Goal: Information Seeking & Learning: Check status

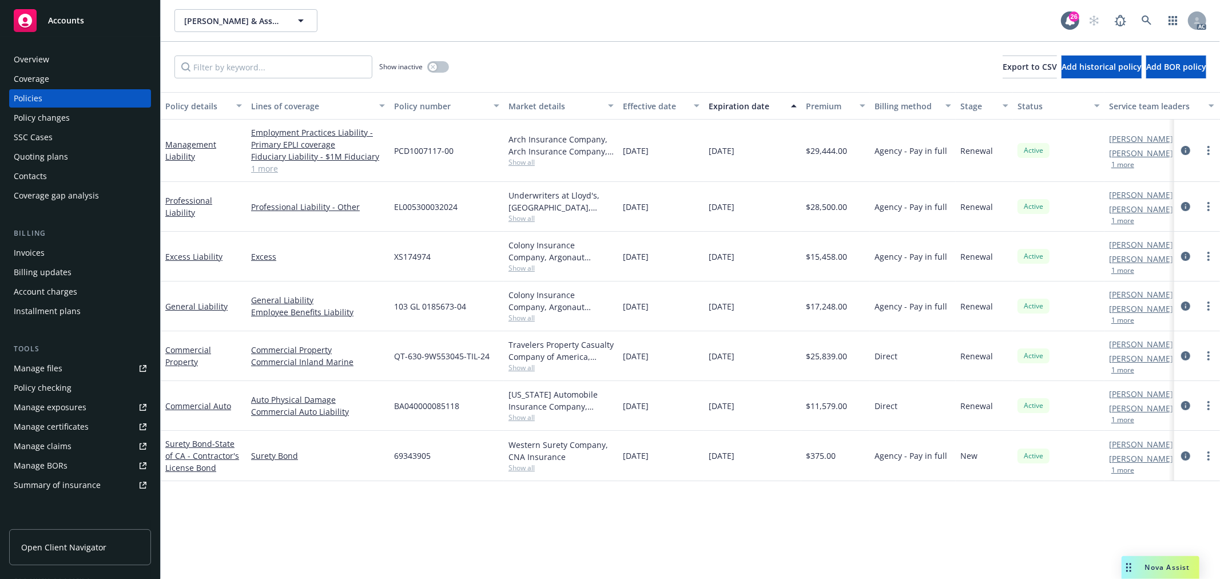
click at [272, 170] on link "1 more" at bounding box center [318, 168] width 134 height 12
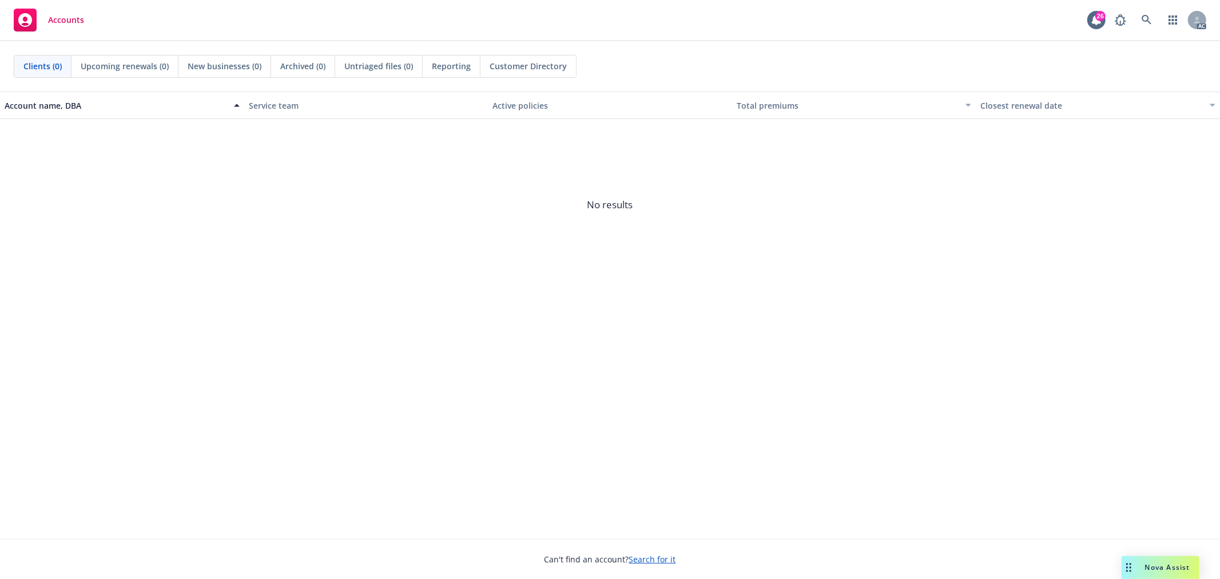
click at [1158, 562] on div "Nova Assist" at bounding box center [1161, 567] width 78 height 23
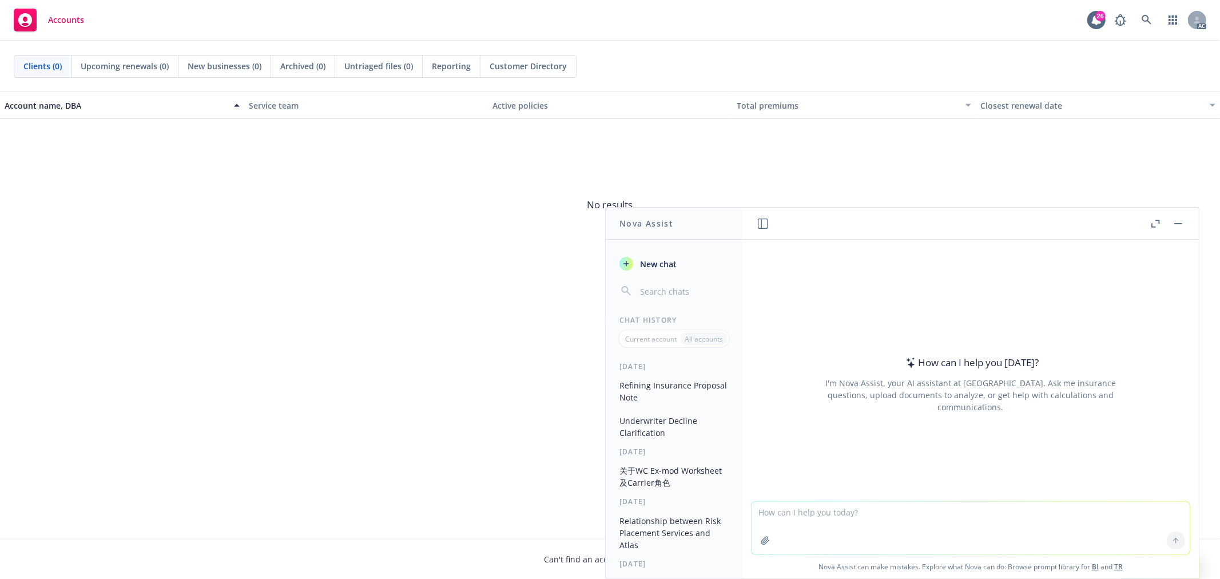
click at [676, 484] on button "关于WC Ex-mod Worksheet及Carrier角色" at bounding box center [674, 476] width 118 height 31
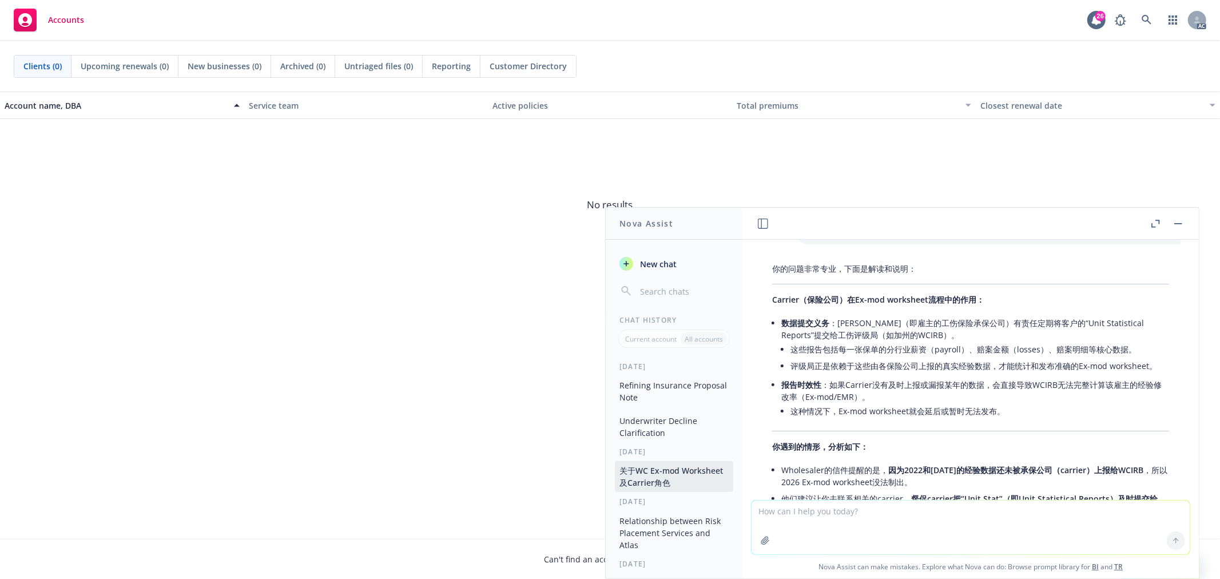
scroll to position [502, 0]
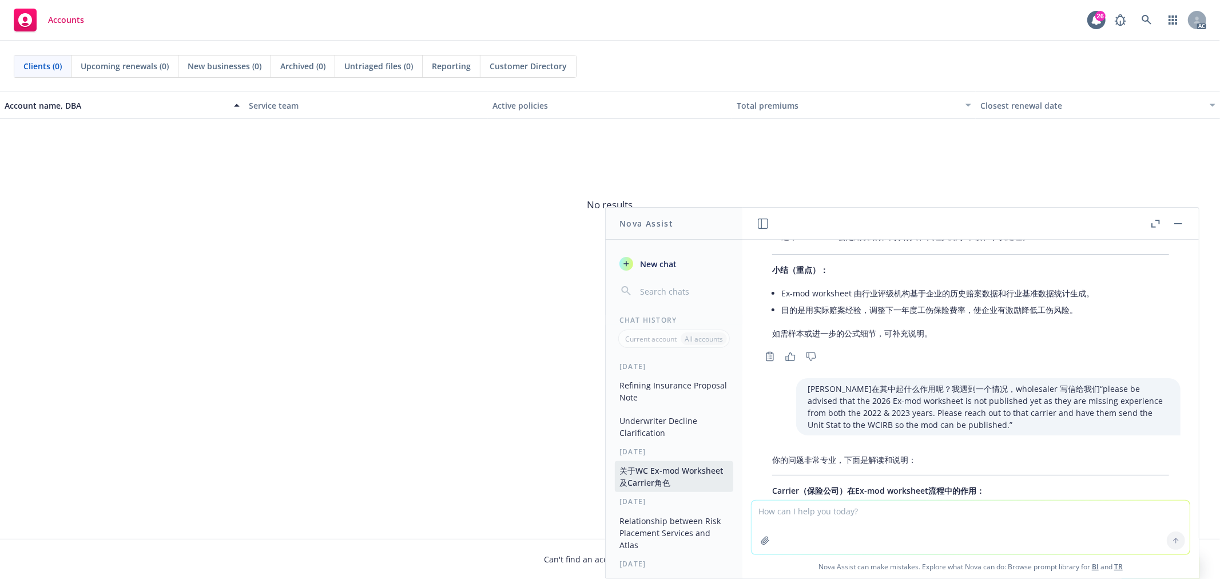
drag, startPoint x: 1137, startPoint y: 284, endPoint x: 1140, endPoint y: 298, distance: 13.9
click at [1137, 285] on li "Ex-mod worksheet 由行业评级机构基于企业的历史赔案数据和行业基准数据统计生成。" at bounding box center [976, 293] width 388 height 17
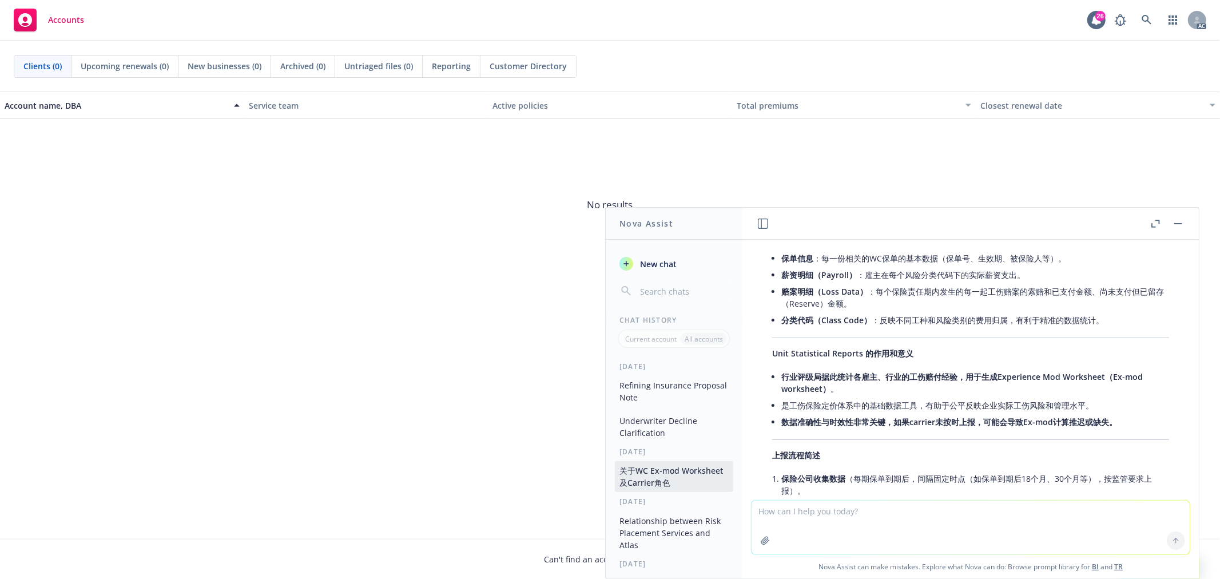
scroll to position [1519, 0]
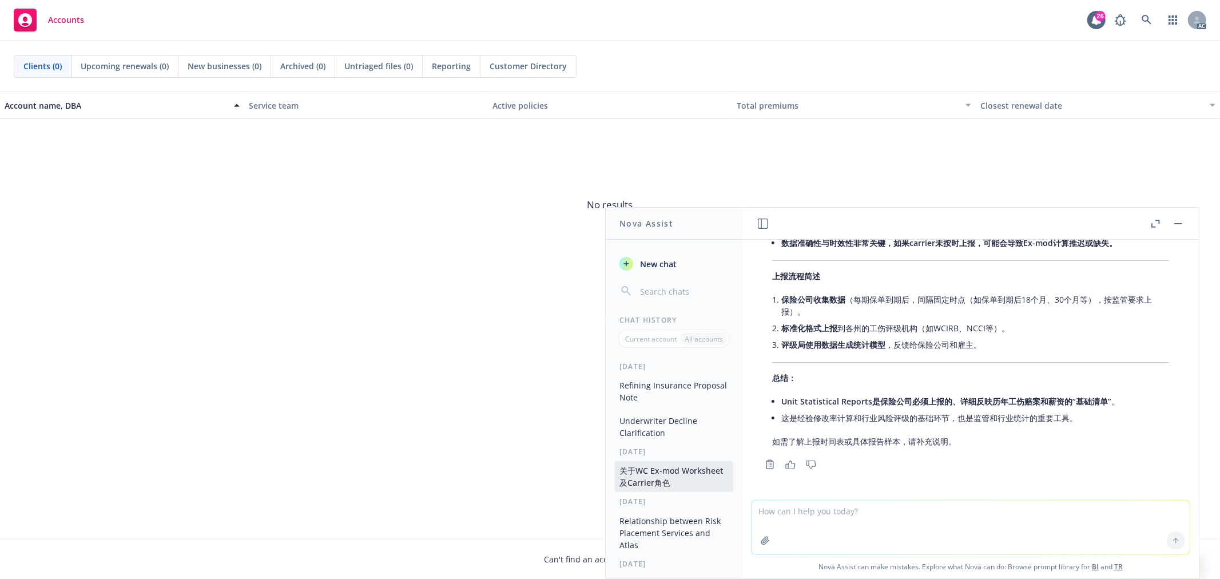
click at [660, 287] on input "button" at bounding box center [683, 291] width 91 height 16
click at [655, 375] on div "Yesterday Refining Insurance Proposal Note Underwriter Decline Clarification 1 …" at bounding box center [674, 470] width 137 height 217
click at [664, 389] on button "Refining Insurance Proposal Note" at bounding box center [674, 391] width 118 height 31
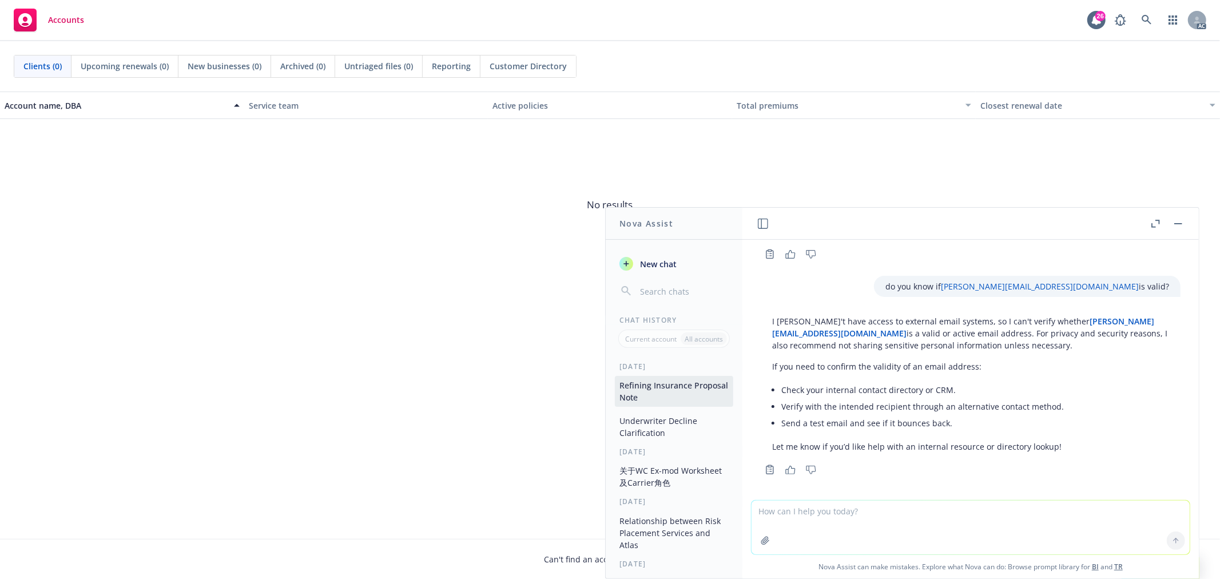
scroll to position [903, 0]
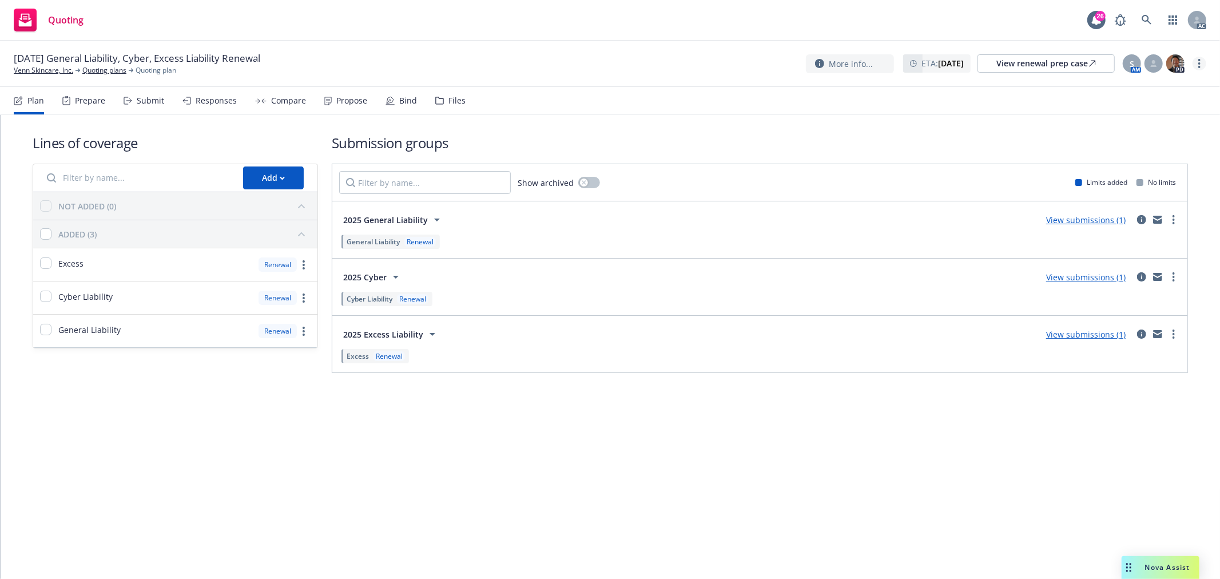
click at [1199, 64] on circle "more" at bounding box center [1200, 63] width 2 height 2
click at [1137, 89] on link "Copy logging email" at bounding box center [1143, 87] width 128 height 23
click at [1200, 64] on circle "more" at bounding box center [1200, 63] width 2 height 2
click at [1112, 89] on link "Copy logging email" at bounding box center [1143, 87] width 128 height 23
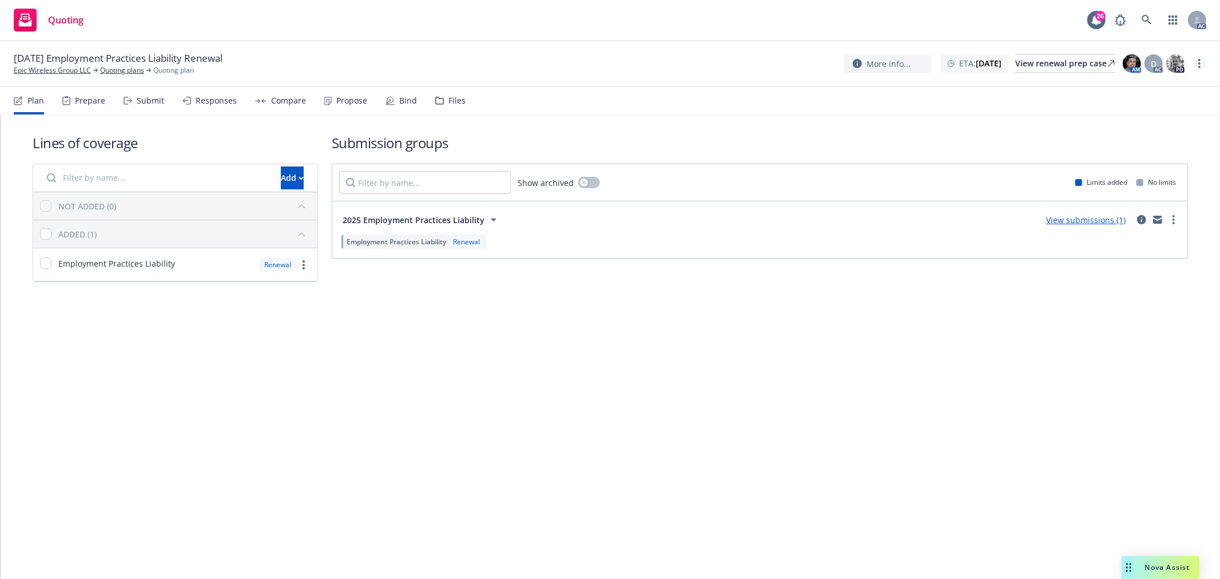
click at [1203, 64] on link "more" at bounding box center [1200, 64] width 14 height 14
click at [1139, 90] on link "Copy logging email" at bounding box center [1143, 87] width 128 height 23
click at [1199, 65] on icon "more" at bounding box center [1200, 63] width 2 height 9
click at [1150, 90] on link "Copy logging email" at bounding box center [1143, 87] width 128 height 23
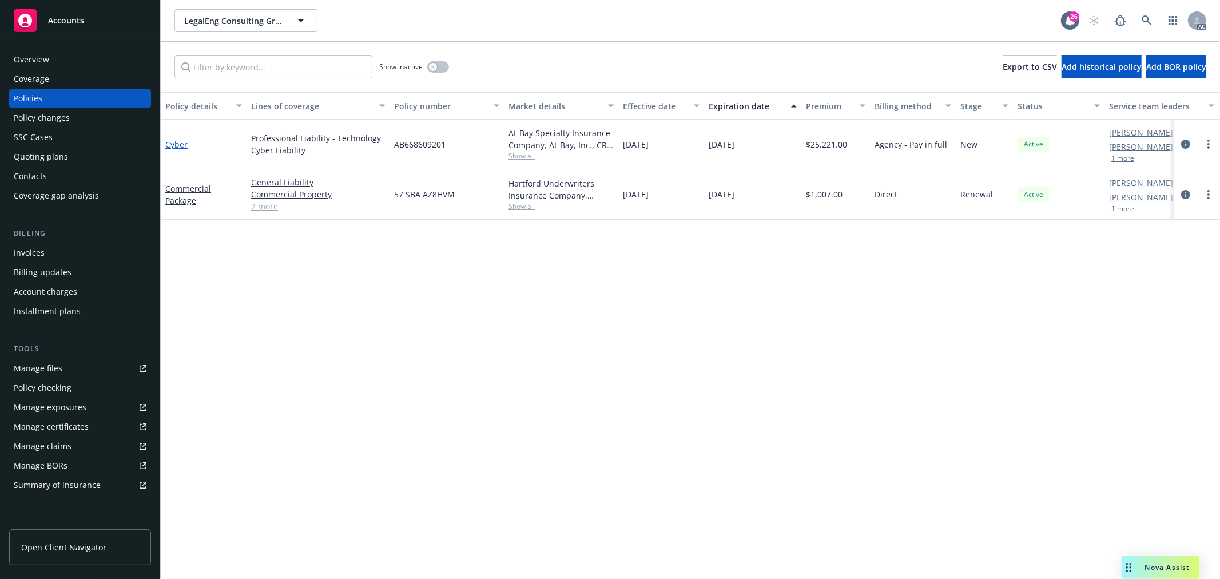
click at [170, 146] on link "Cyber" at bounding box center [176, 144] width 22 height 11
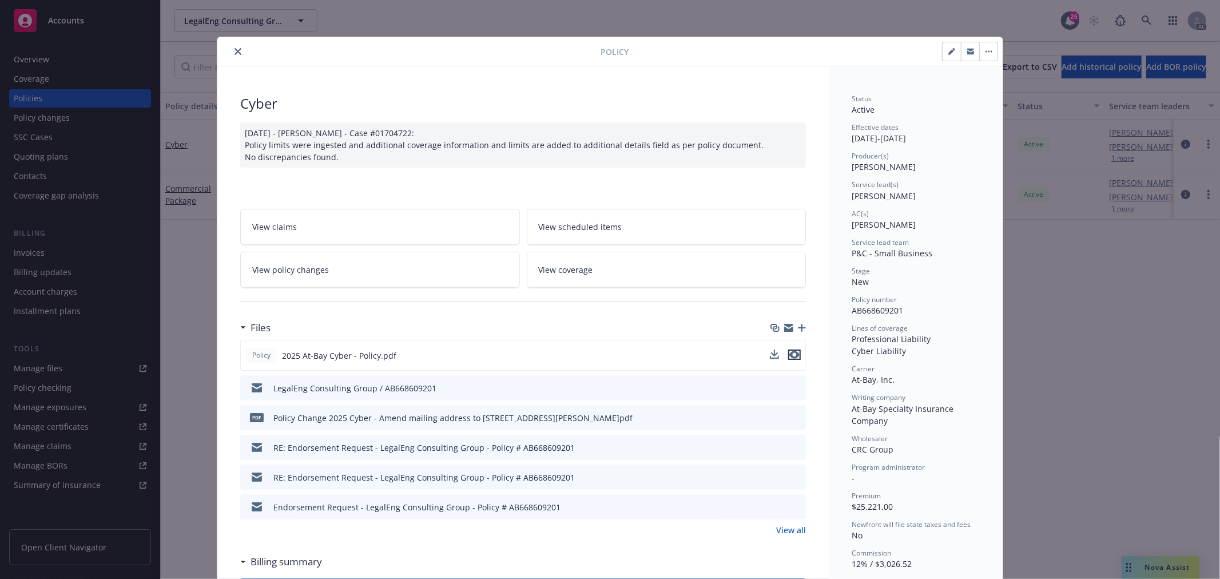
click at [790, 355] on icon "preview file" at bounding box center [795, 355] width 10 height 8
click at [791, 414] on icon "preview file" at bounding box center [795, 417] width 10 height 8
click at [294, 265] on span "View policy changes" at bounding box center [290, 270] width 77 height 12
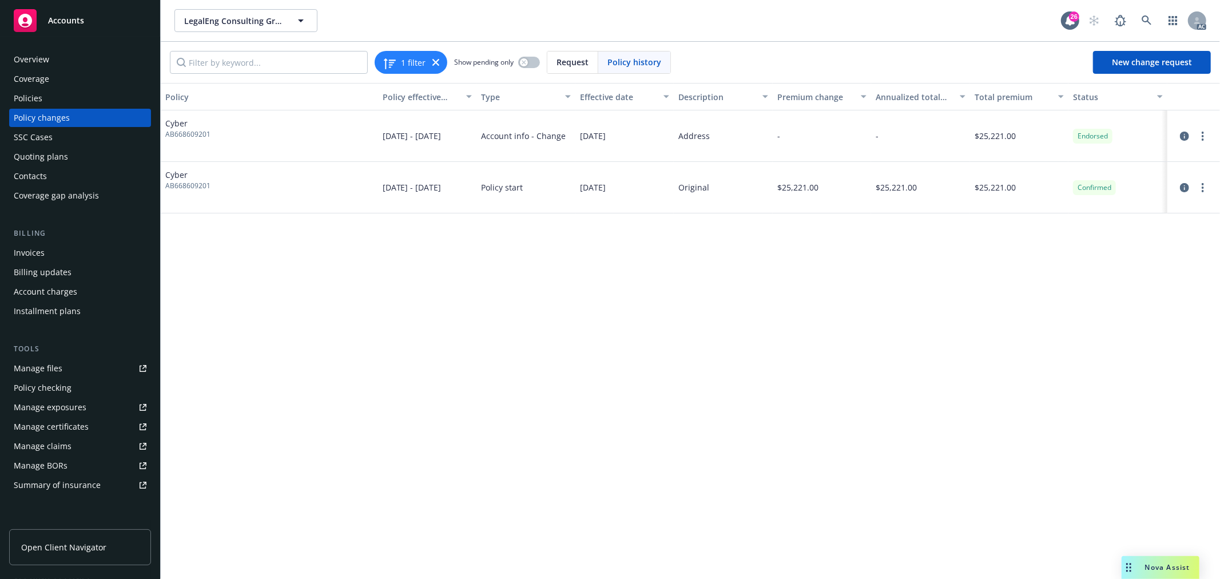
click at [349, 143] on div "Cyber AB668609201" at bounding box center [269, 135] width 217 height 51
click at [1188, 136] on icon "circleInformation" at bounding box center [1184, 136] width 9 height 9
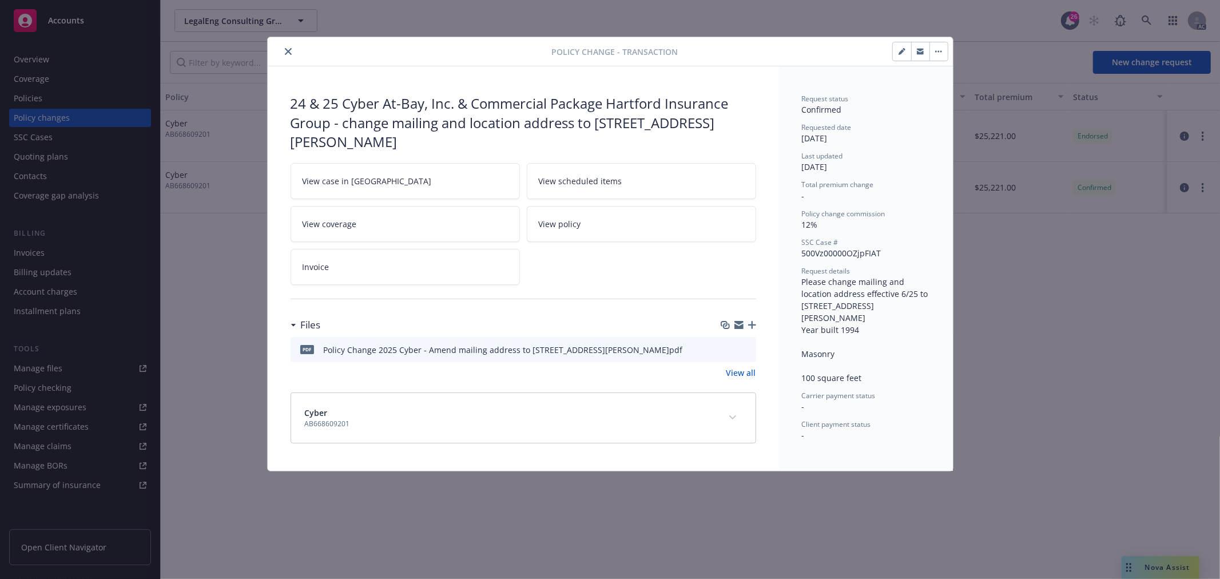
click at [283, 51] on button "close" at bounding box center [288, 52] width 14 height 14
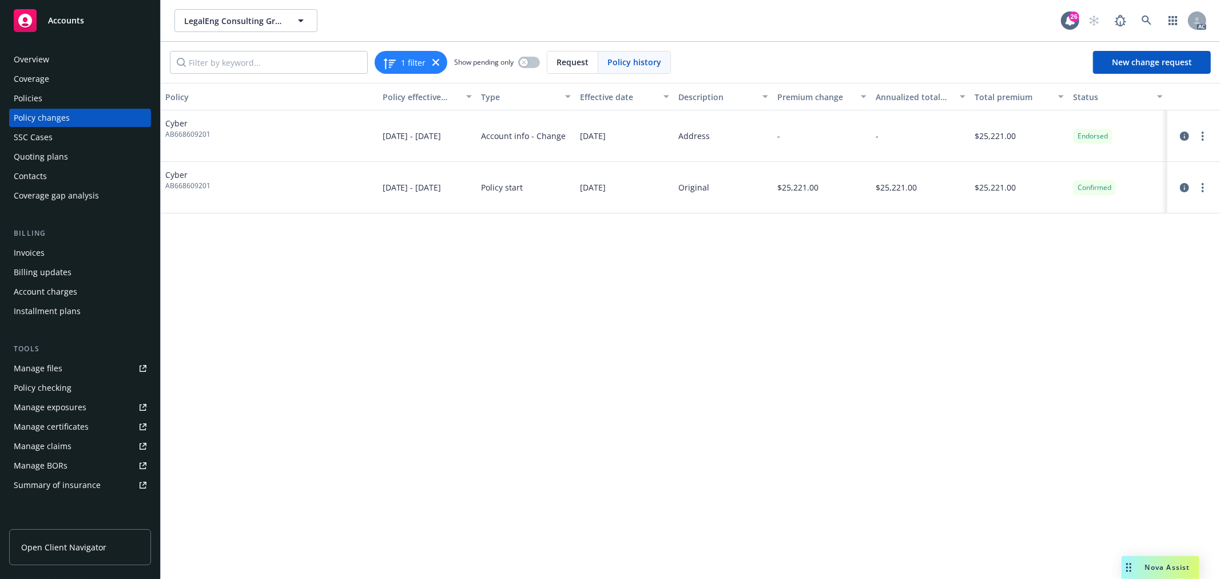
click at [49, 98] on div "Policies" at bounding box center [80, 98] width 133 height 18
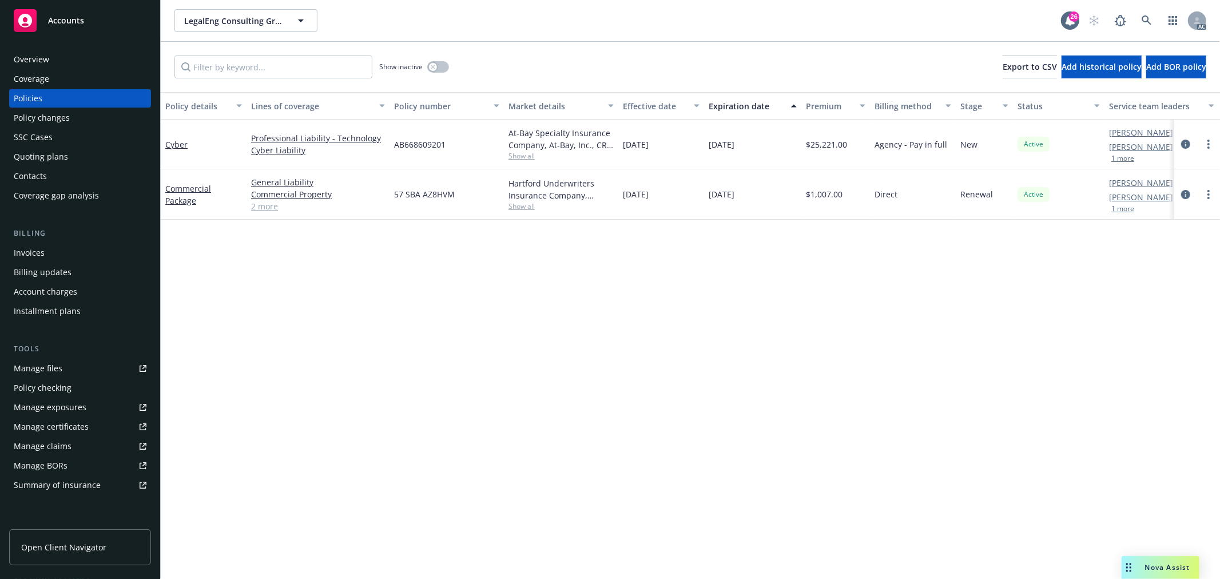
click at [47, 112] on div "Policy changes" at bounding box center [42, 118] width 56 height 18
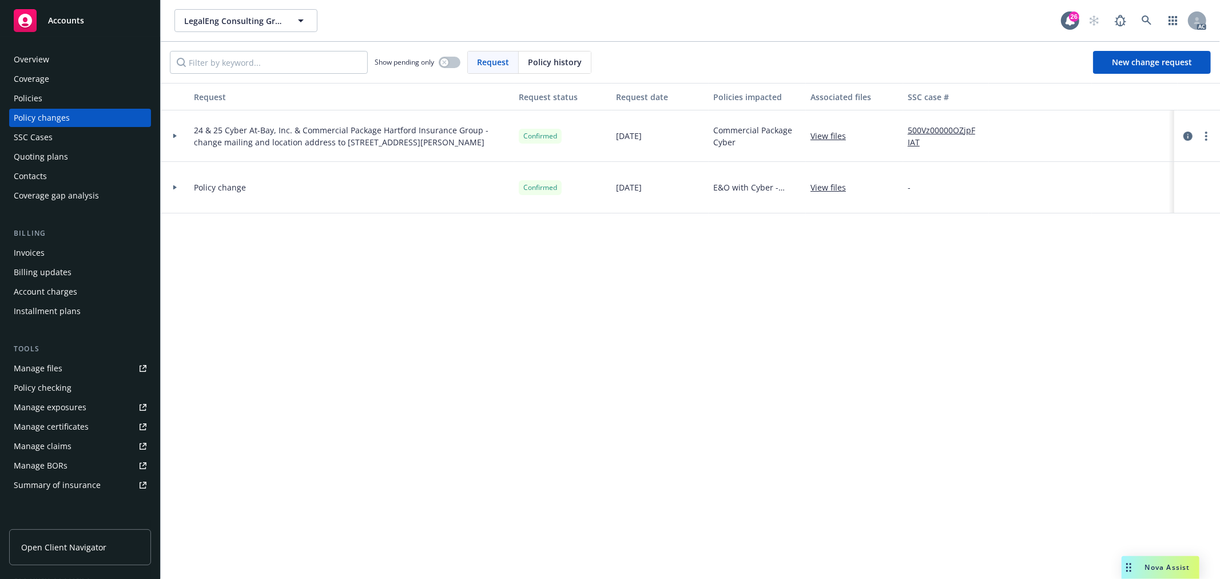
click at [58, 100] on div "Policies" at bounding box center [80, 98] width 133 height 18
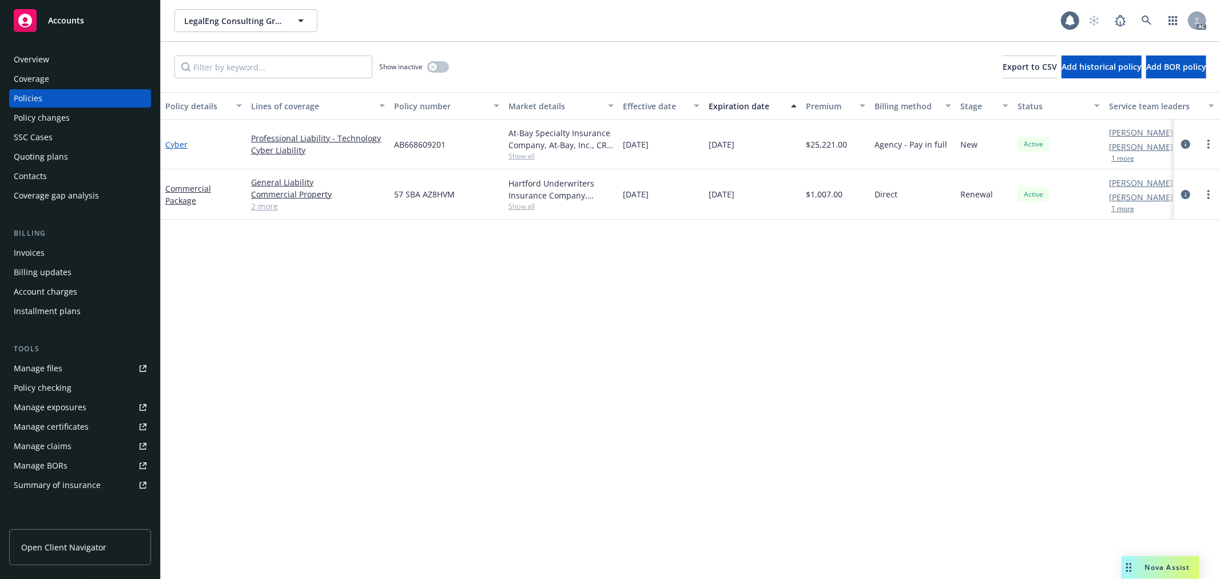
click at [169, 145] on link "Cyber" at bounding box center [176, 144] width 22 height 11
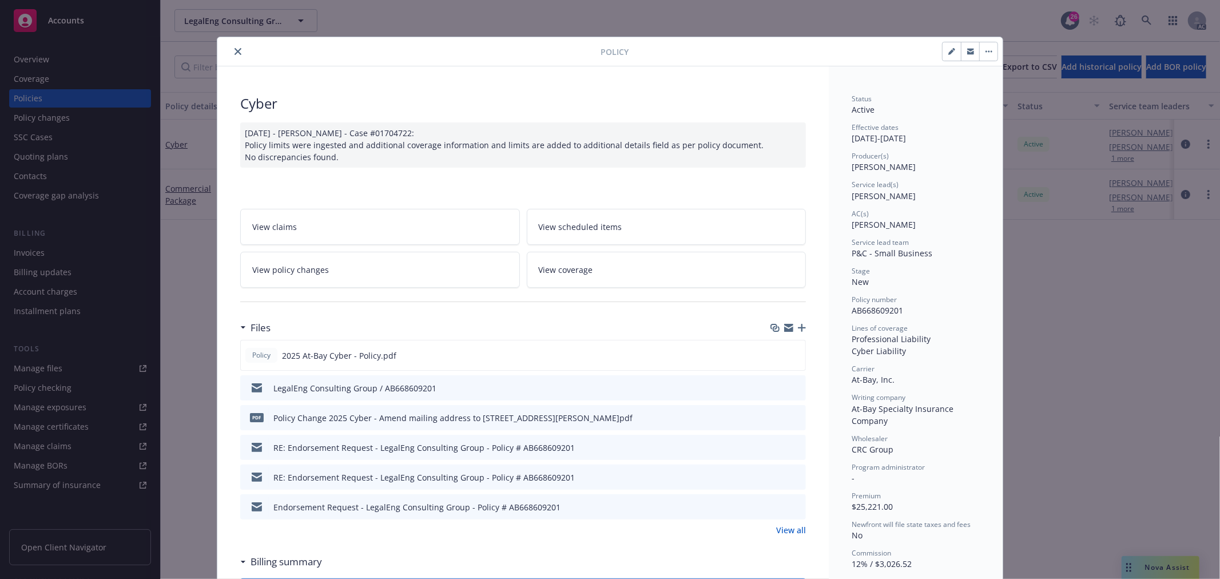
click at [235, 54] on icon "close" at bounding box center [238, 51] width 7 height 7
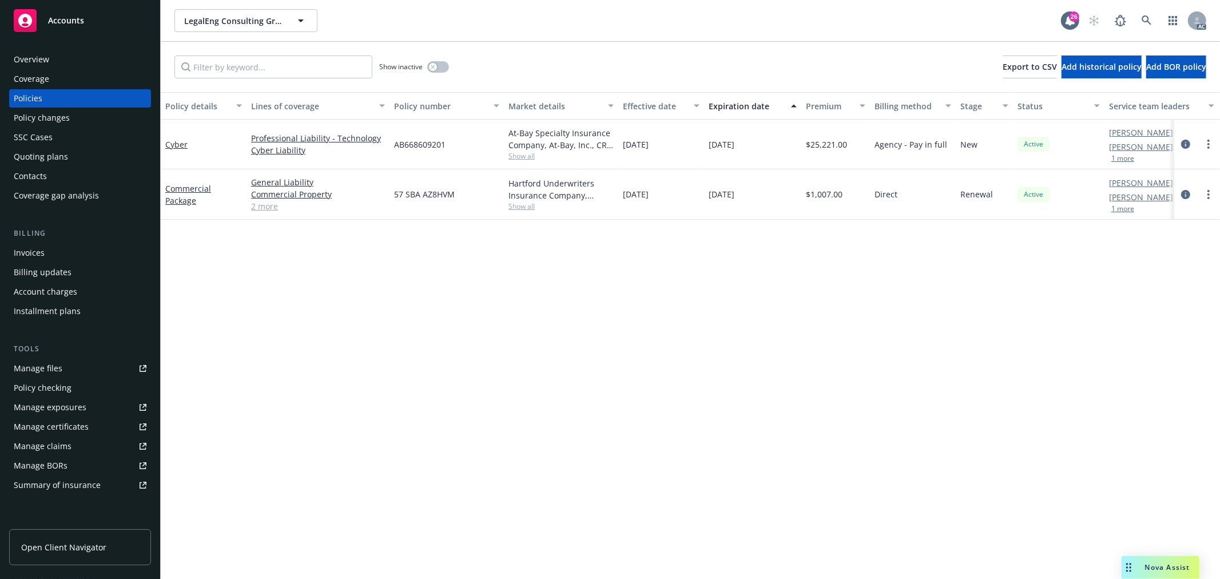
click at [41, 117] on div "Policy changes" at bounding box center [42, 118] width 56 height 18
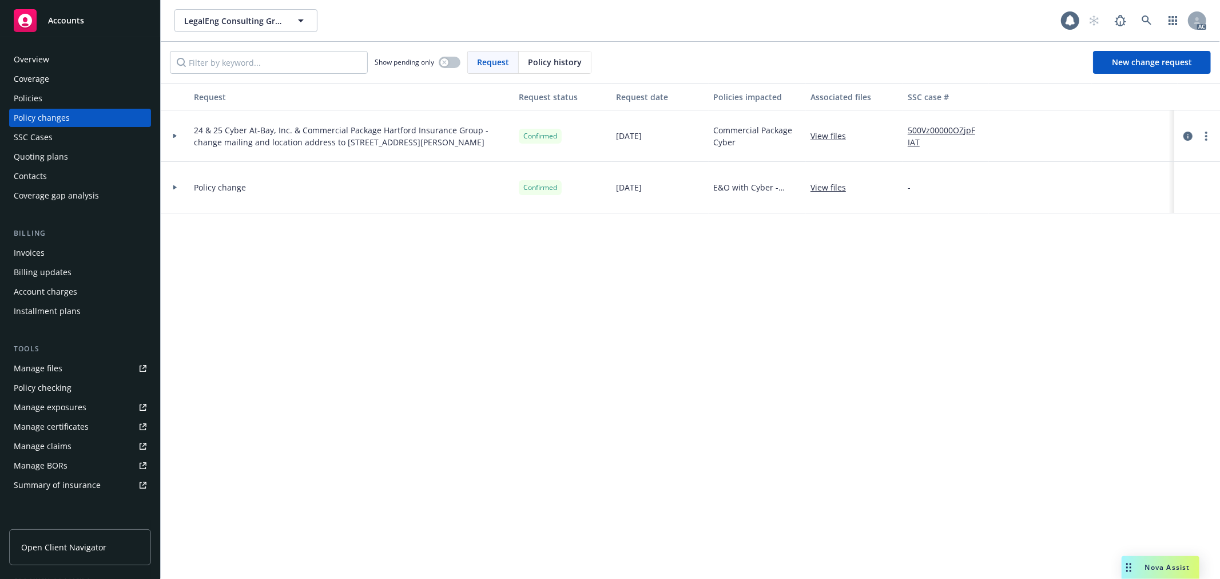
click at [176, 135] on icon at bounding box center [175, 136] width 5 height 4
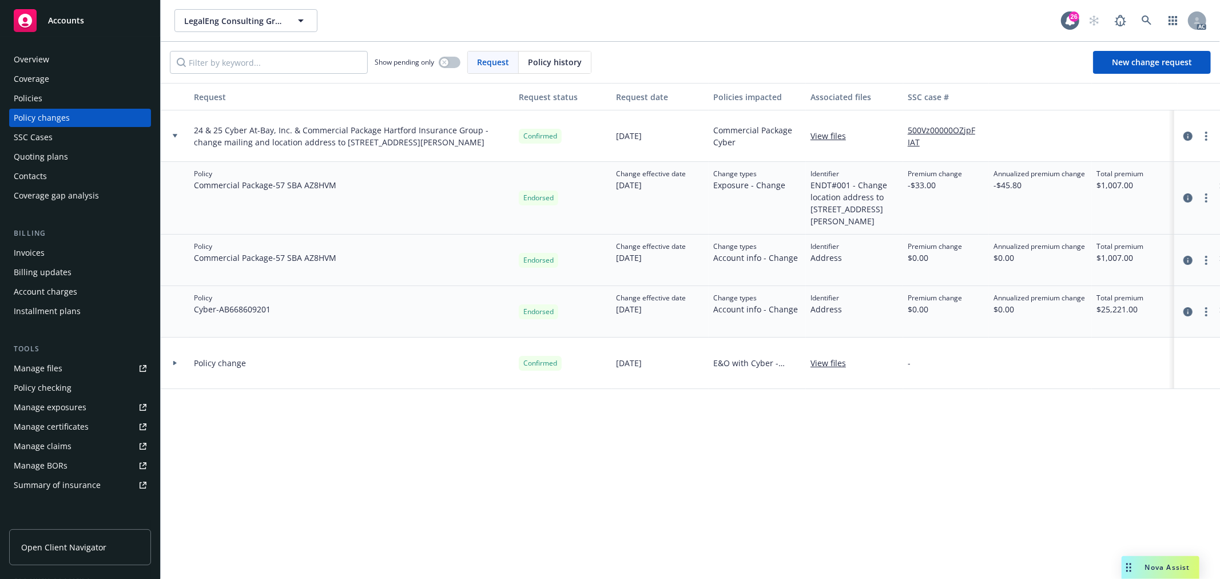
click at [174, 366] on icon at bounding box center [174, 363] width 3 height 5
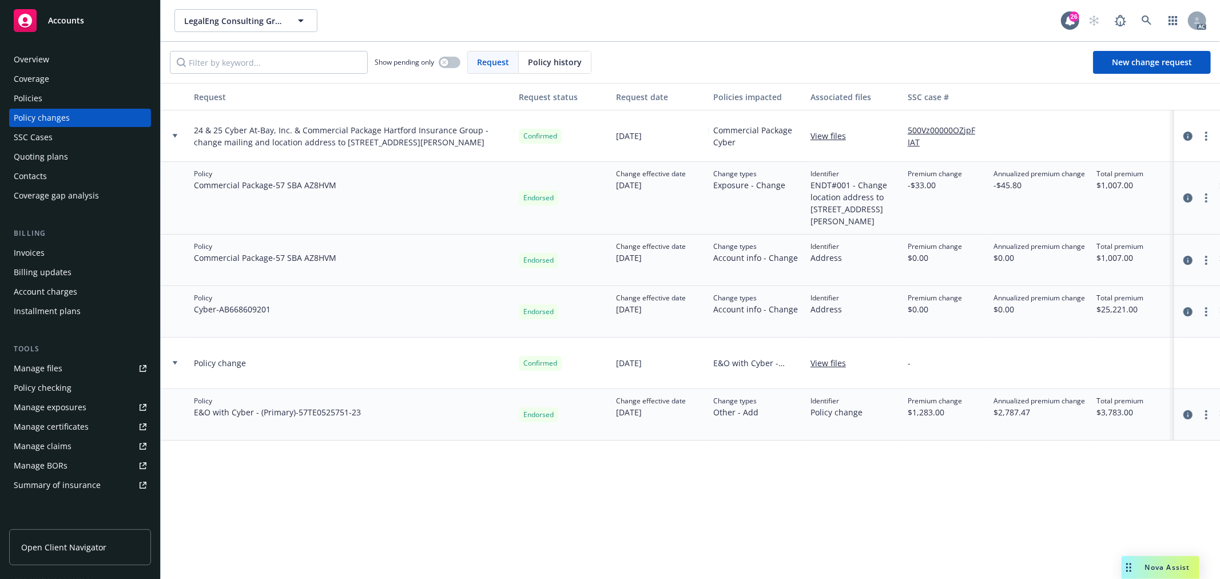
click at [66, 99] on div "Policies" at bounding box center [80, 98] width 133 height 18
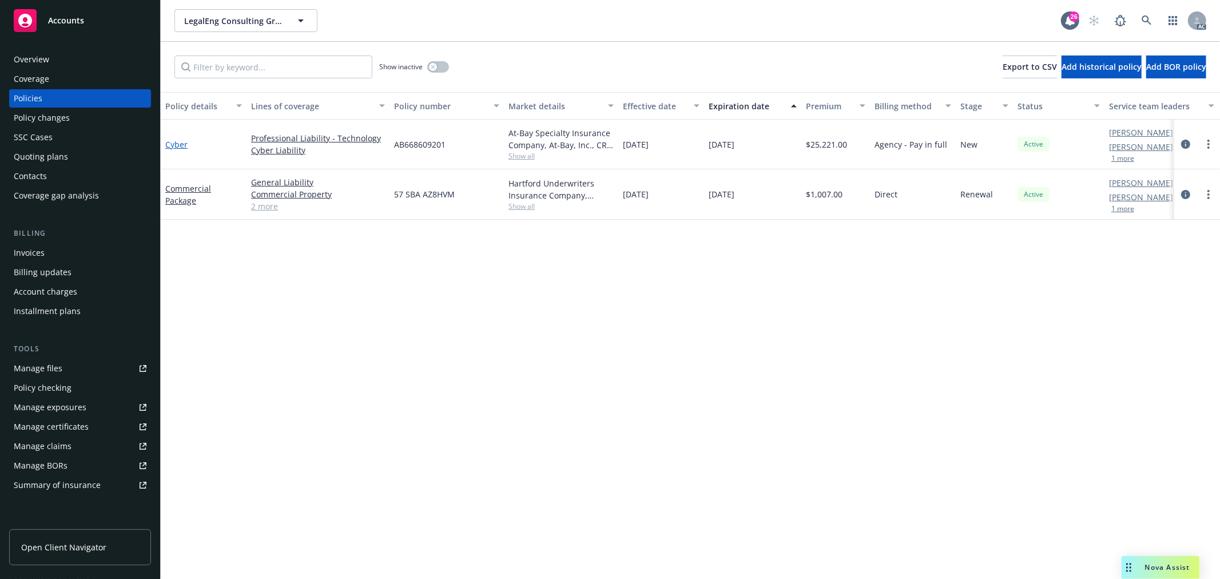
click at [176, 144] on link "Cyber" at bounding box center [176, 144] width 22 height 11
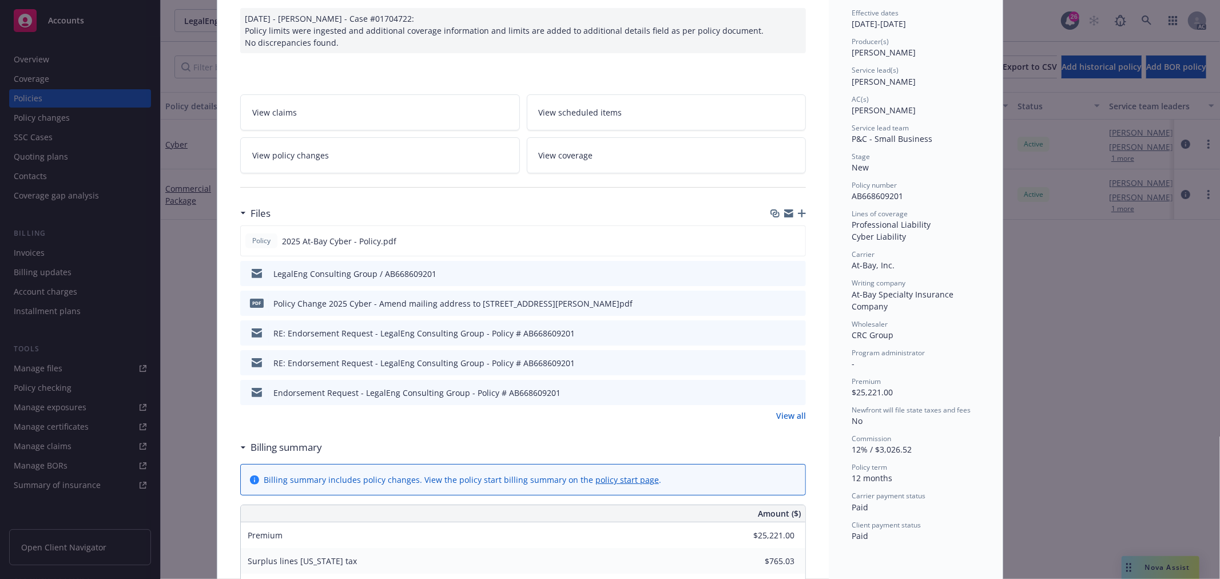
scroll to position [352, 0]
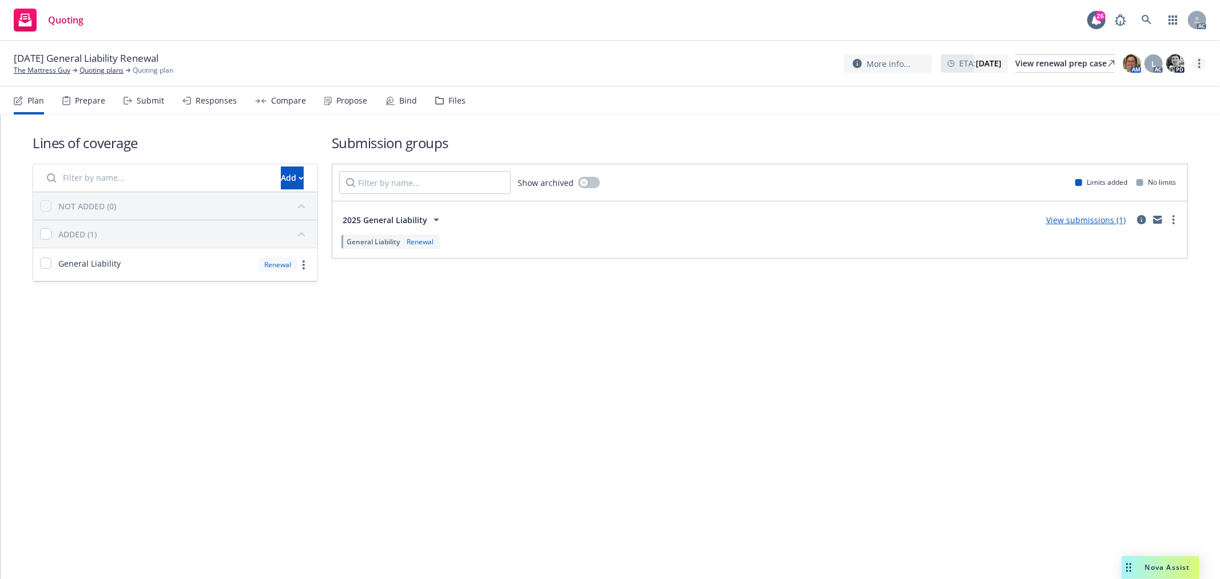
click at [1199, 62] on icon "more" at bounding box center [1200, 63] width 2 height 9
click at [1110, 93] on link "Copy logging email" at bounding box center [1143, 87] width 128 height 23
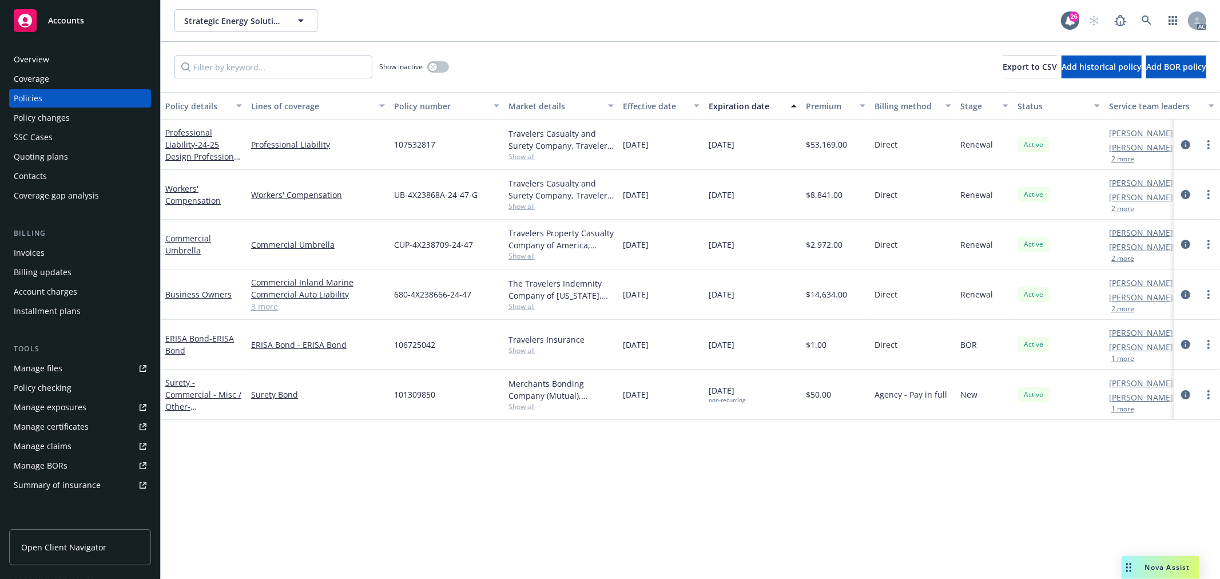
click at [1129, 159] on button "2 more" at bounding box center [1123, 159] width 23 height 7
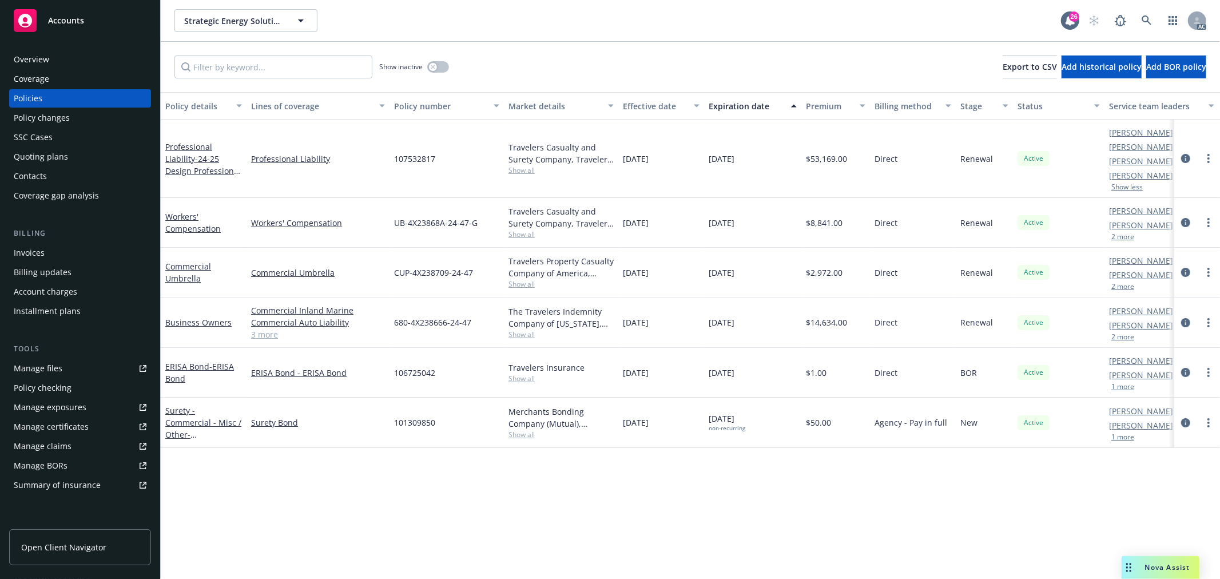
click at [49, 60] on div "Overview" at bounding box center [80, 59] width 133 height 18
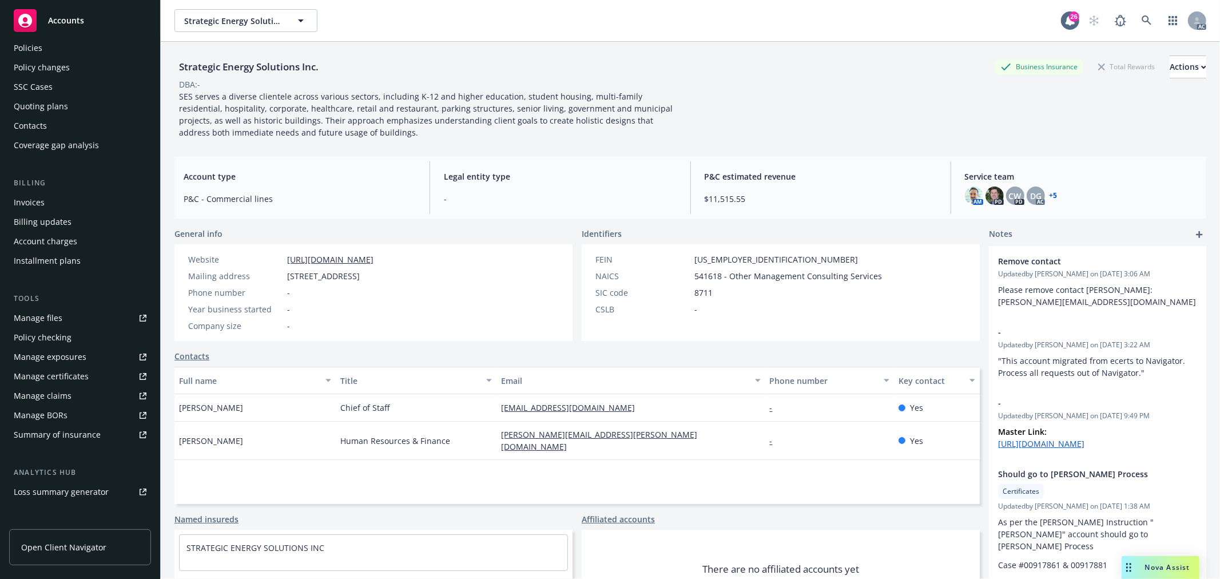
scroll to position [127, 0]
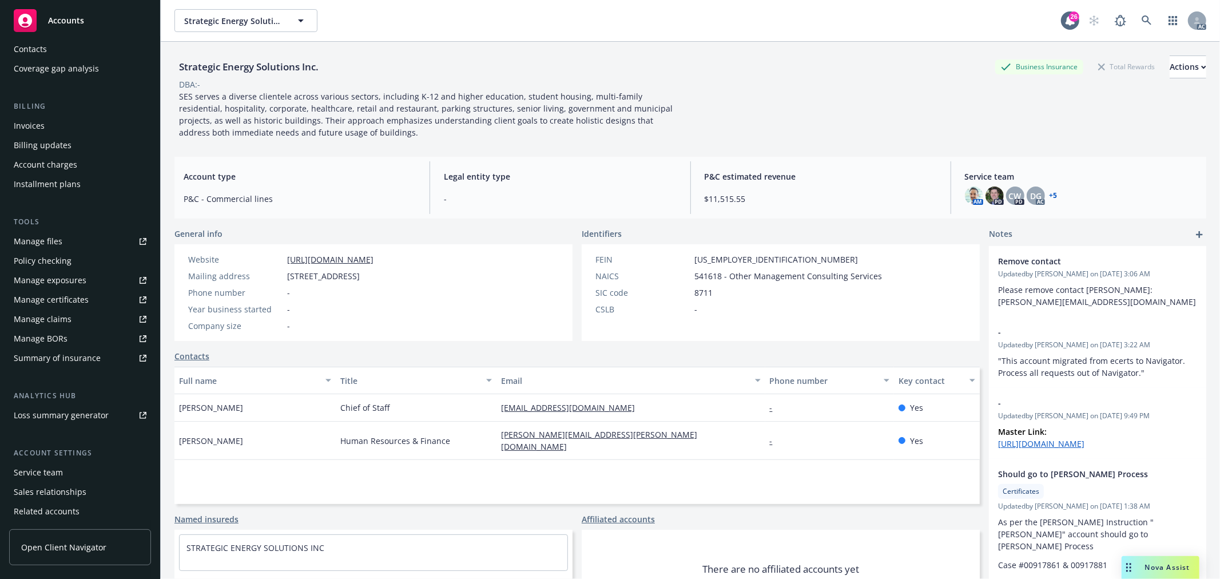
click at [54, 471] on div "Service team" at bounding box center [38, 472] width 49 height 18
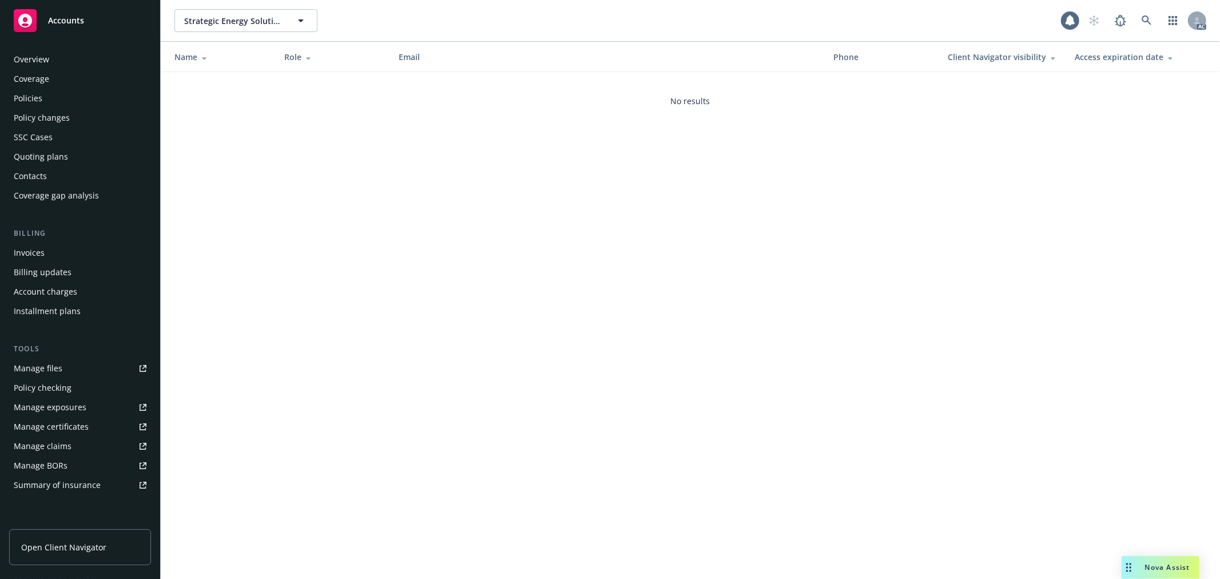
scroll to position [166, 0]
